Goal: Submit feedback/report problem

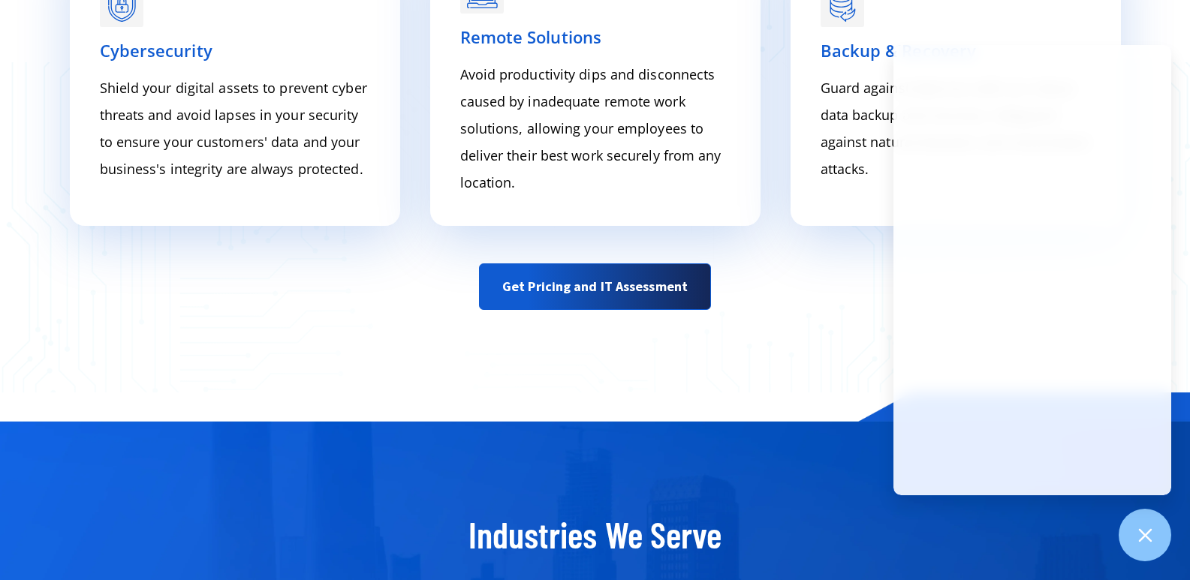
scroll to position [7406, 0]
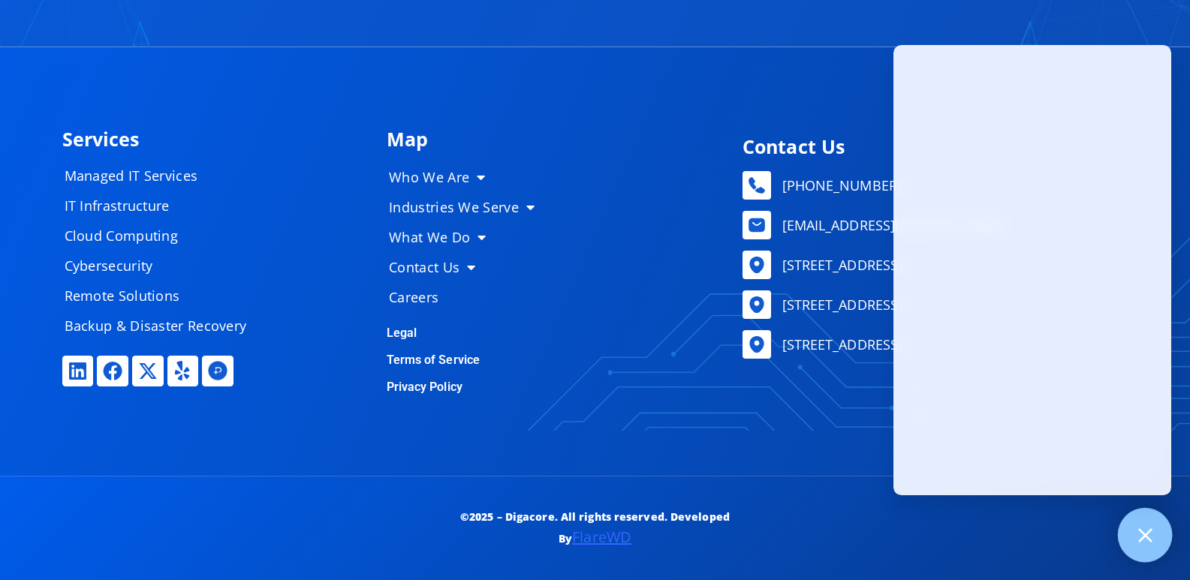
click at [1155, 543] on div at bounding box center [1145, 535] width 55 height 55
